Goal: Information Seeking & Learning: Learn about a topic

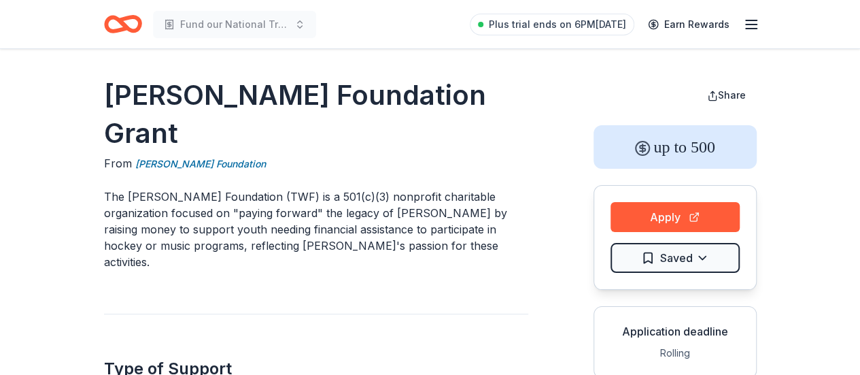
click at [122, 23] on icon "Home" at bounding box center [128, 24] width 21 height 14
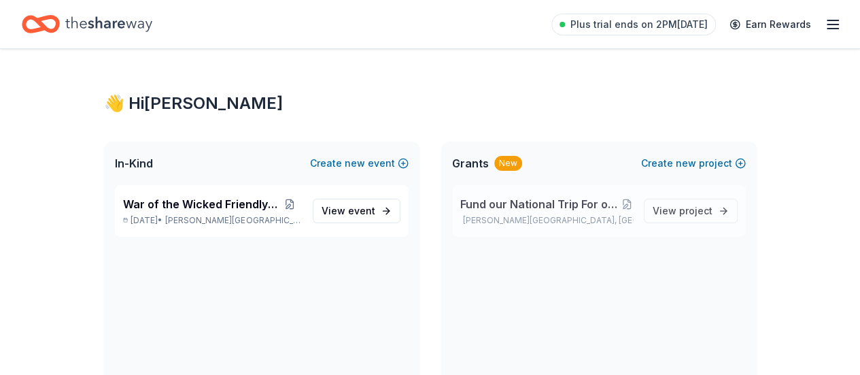
click at [610, 213] on div "Fund our National Trip For our [DEMOGRAPHIC_DATA] Girls to play softball [PERSO…" at bounding box center [546, 211] width 173 height 30
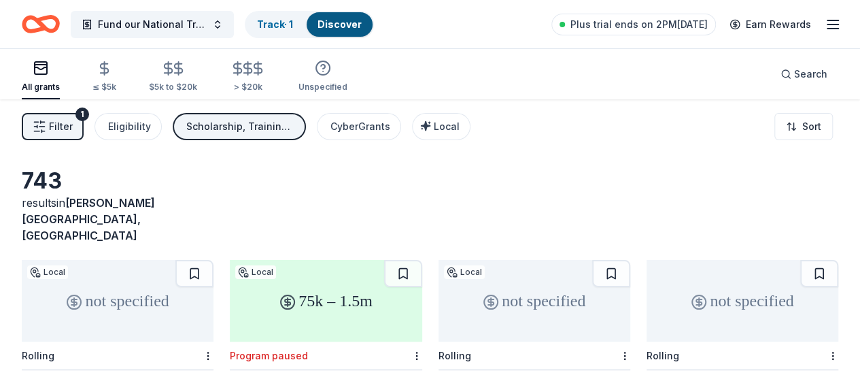
scroll to position [249, 0]
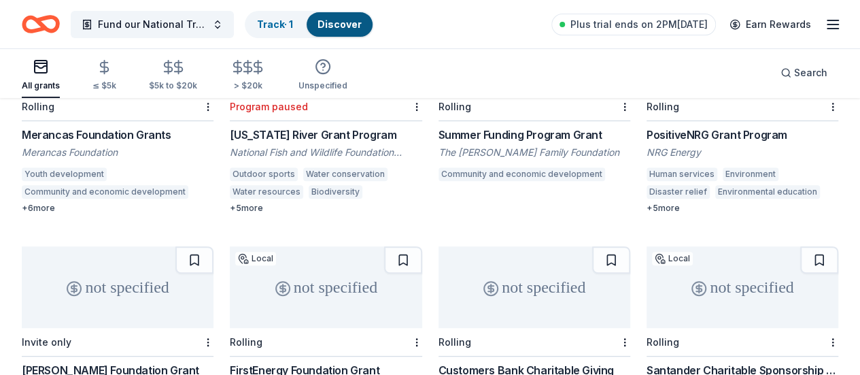
click at [362, 22] on link "Discover" at bounding box center [339, 24] width 44 height 12
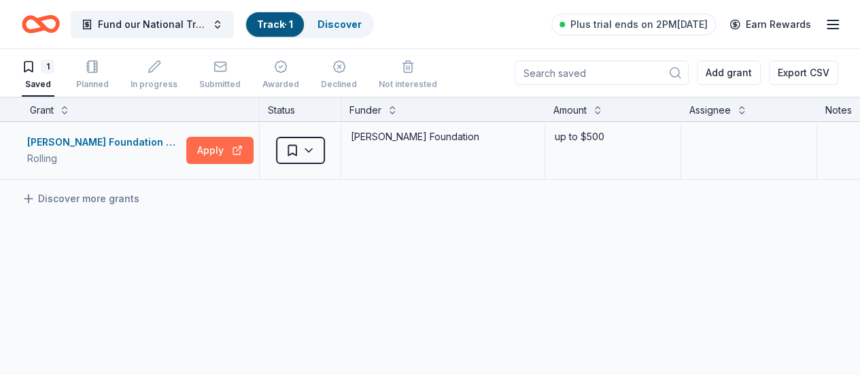
click at [234, 158] on button "Apply" at bounding box center [219, 150] width 67 height 27
click at [348, 16] on div "Discover" at bounding box center [340, 24] width 66 height 24
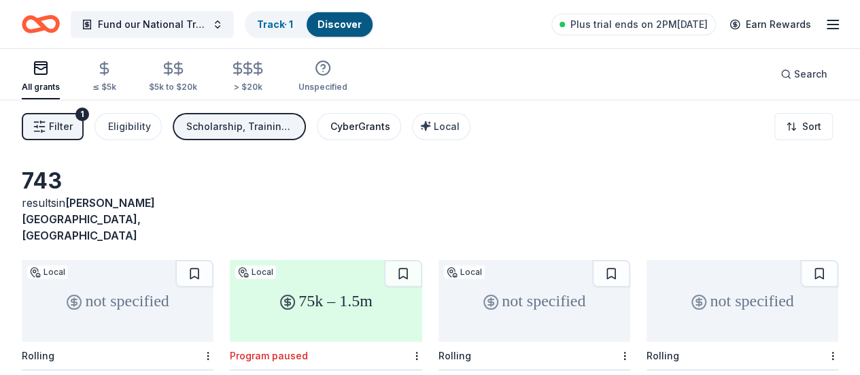
click at [360, 122] on div "CyberGrants" at bounding box center [360, 126] width 60 height 16
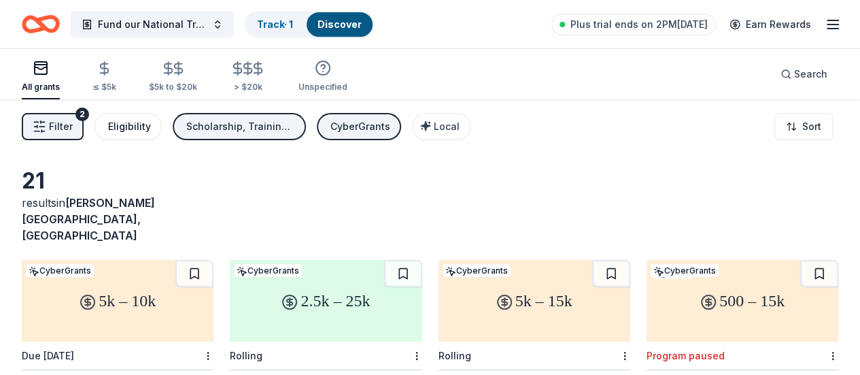
click at [136, 135] on button "Eligibility" at bounding box center [127, 126] width 67 height 27
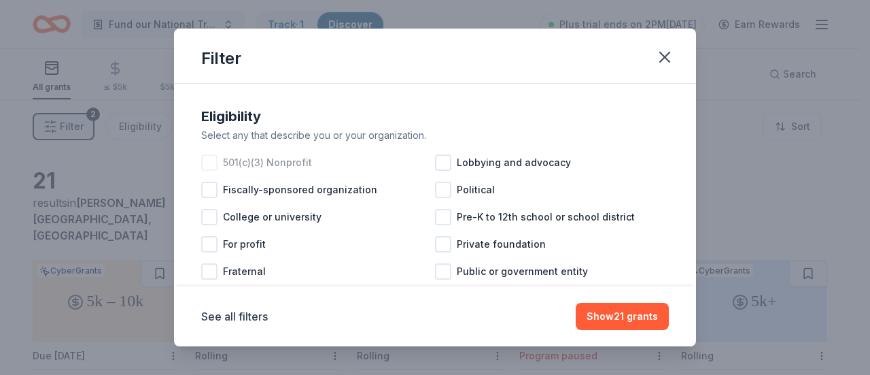
click at [209, 165] on div at bounding box center [209, 162] width 16 height 16
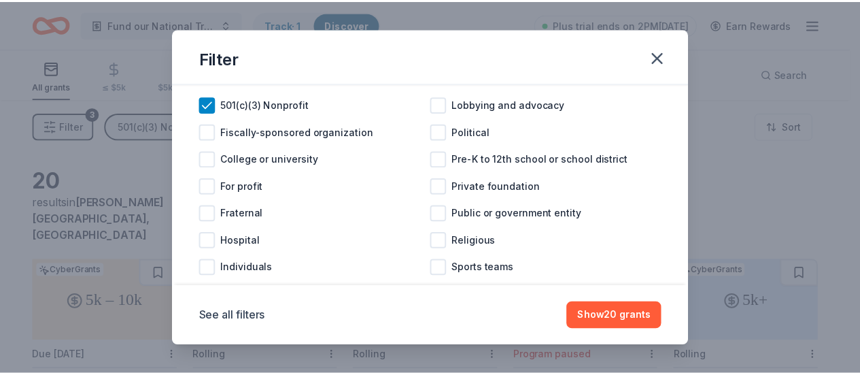
scroll to position [112, 0]
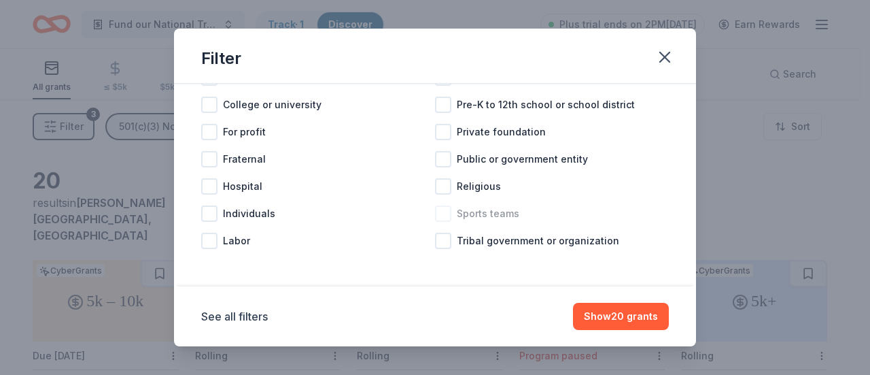
click at [438, 216] on div at bounding box center [443, 213] width 16 height 16
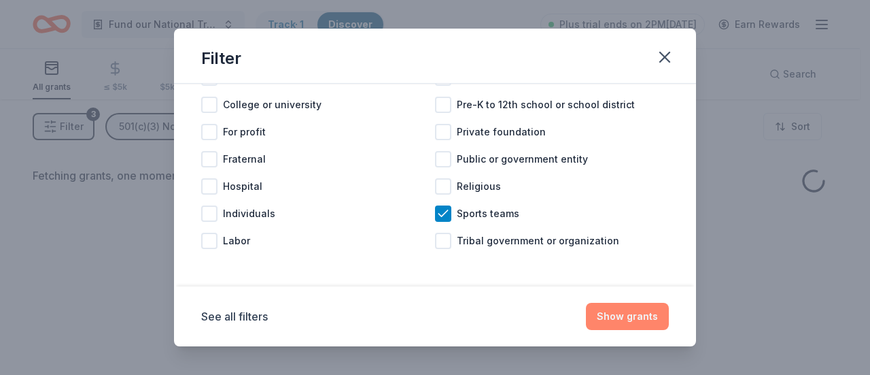
click at [617, 311] on button "Show grants" at bounding box center [627, 316] width 83 height 27
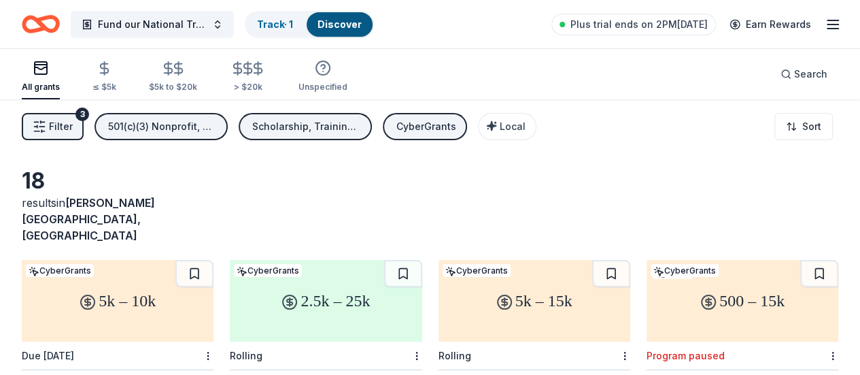
click at [105, 278] on div "5k – 10k" at bounding box center [118, 301] width 192 height 82
click at [451, 134] on button "CyberGrants" at bounding box center [425, 126] width 84 height 27
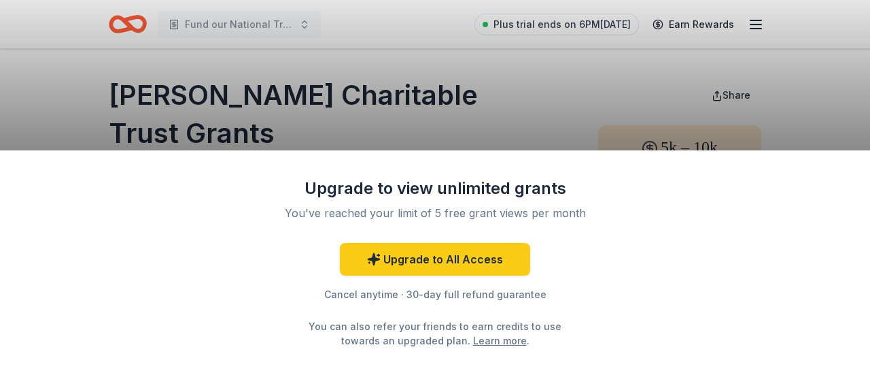
click at [515, 108] on div "Upgrade to view unlimited grants You've reached your limit of 5 free grant view…" at bounding box center [435, 187] width 870 height 375
click at [515, 109] on div "Upgrade to view unlimited grants You've reached your limit of 5 free grant view…" at bounding box center [435, 187] width 870 height 375
click at [462, 93] on div "Upgrade to view unlimited grants You've reached your limit of 5 free grant view…" at bounding box center [435, 187] width 870 height 375
click at [458, 111] on div "Upgrade to view unlimited grants You've reached your limit of 5 free grant view…" at bounding box center [435, 187] width 870 height 375
click at [334, 126] on div "Upgrade to view unlimited grants You've reached your limit of 5 free grant view…" at bounding box center [435, 187] width 870 height 375
